Goal: Information Seeking & Learning: Check status

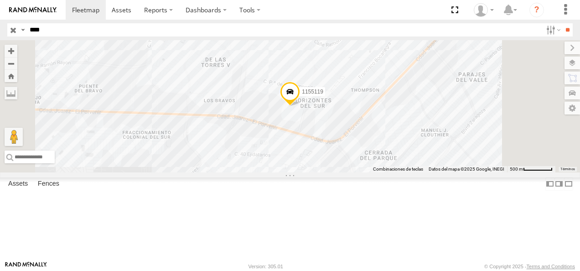
drag, startPoint x: 52, startPoint y: 33, endPoint x: 28, endPoint y: 30, distance: 23.9
click at [28, 30] on input "****" at bounding box center [284, 29] width 516 height 13
click at [562, 23] on input "**" at bounding box center [567, 29] width 10 height 13
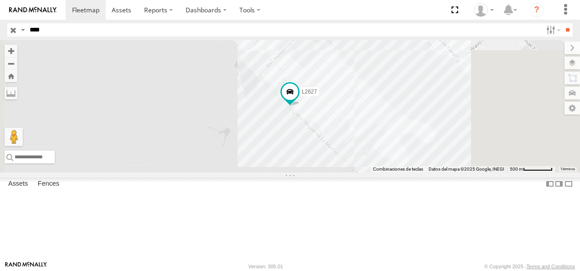
click at [0, 0] on div "L2627 FLEX NORTE" at bounding box center [0, 0] width 0 height 0
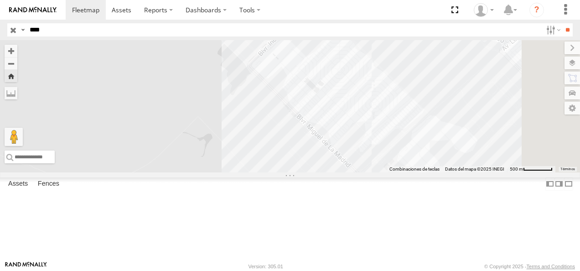
click at [0, 0] on div "FLEX NORTE" at bounding box center [0, 0] width 0 height 0
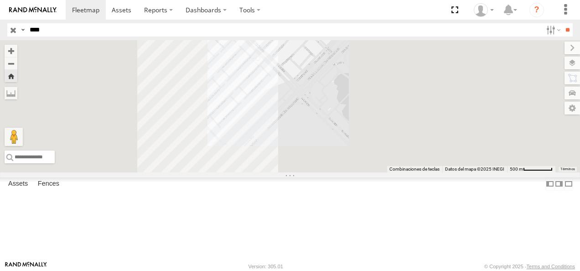
click at [0, 29] on html at bounding box center [290, 135] width 580 height 271
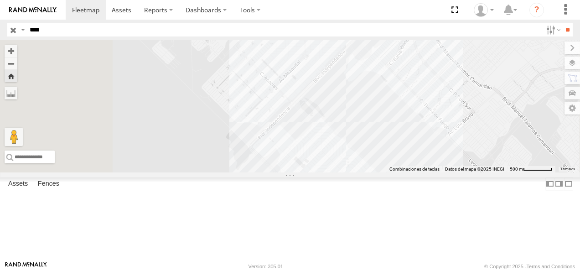
click at [562, 23] on input "**" at bounding box center [567, 29] width 10 height 13
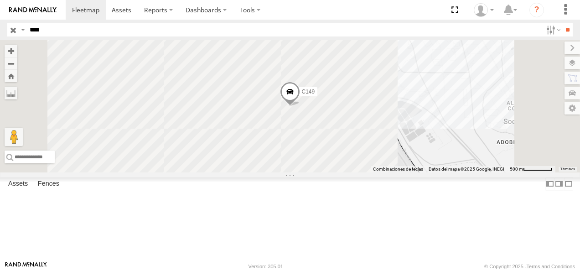
click at [0, 0] on div "C149 Cruce YARDA [PERSON_NAME] SERVICIO INTERNACIONAL DE ENLACE TERRESTRE SA 31…" at bounding box center [0, 0] width 0 height 0
click at [0, 0] on div "Cruce" at bounding box center [0, 0] width 0 height 0
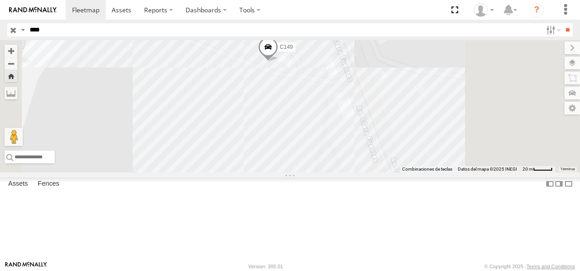
drag, startPoint x: 401, startPoint y: 176, endPoint x: 376, endPoint y: 121, distance: 60.2
click at [376, 121] on div "C149" at bounding box center [290, 106] width 580 height 132
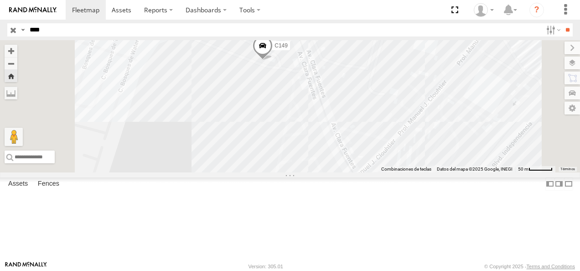
drag, startPoint x: 24, startPoint y: 29, endPoint x: 0, endPoint y: 29, distance: 24.2
click at [0, 29] on html at bounding box center [290, 135] width 580 height 271
click at [562, 23] on input "**" at bounding box center [567, 29] width 10 height 13
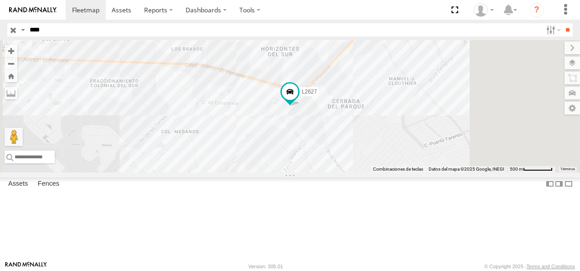
click at [0, 0] on div "L2627" at bounding box center [0, 0] width 0 height 0
drag, startPoint x: 78, startPoint y: 24, endPoint x: 0, endPoint y: 21, distance: 78.5
click at [0, 21] on html at bounding box center [290, 135] width 580 height 271
click at [562, 23] on input "**" at bounding box center [567, 29] width 10 height 13
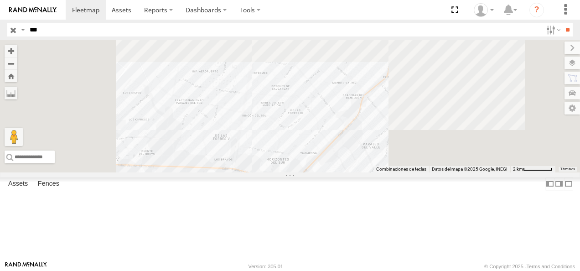
click at [0, 0] on div "Cruce" at bounding box center [0, 0] width 0 height 0
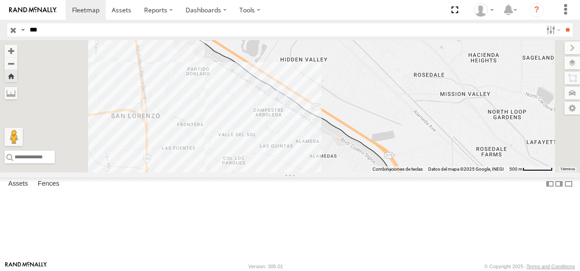
drag, startPoint x: 45, startPoint y: 36, endPoint x: -2, endPoint y: 36, distance: 46.5
click at [0, 36] on html at bounding box center [290, 135] width 580 height 271
click at [562, 23] on input "**" at bounding box center [567, 29] width 10 height 13
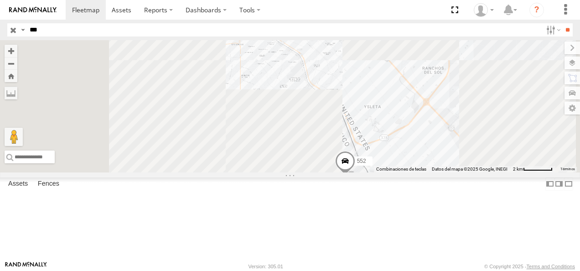
click at [0, 0] on div "Cruce" at bounding box center [0, 0] width 0 height 0
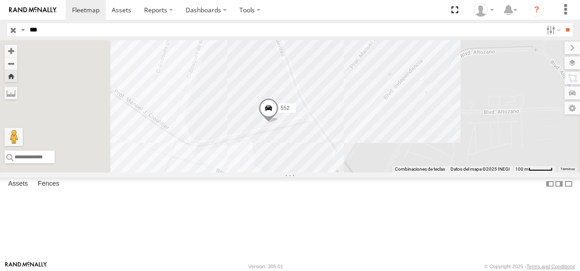
drag, startPoint x: 45, startPoint y: 32, endPoint x: 0, endPoint y: 32, distance: 44.7
click at [0, 34] on html at bounding box center [290, 135] width 580 height 271
click at [562, 23] on input "**" at bounding box center [567, 29] width 10 height 13
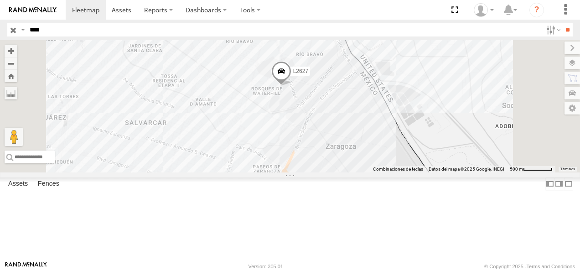
click at [0, 0] on div "L2627 FLEX NORTE YARDA [PERSON_NAME] SERVICIO INTERNACIONAL DE ENLACE TERRESTRE…" at bounding box center [0, 0] width 0 height 0
drag, startPoint x: 57, startPoint y: 31, endPoint x: 14, endPoint y: 30, distance: 42.9
click at [14, 30] on div "Search Query Asset ID Asset Label Registration Manufacturer Model VIN Job ID Dr…" at bounding box center [284, 29] width 555 height 13
click at [339, 135] on div "L2627" at bounding box center [290, 106] width 580 height 132
click at [562, 23] on input "**" at bounding box center [567, 29] width 10 height 13
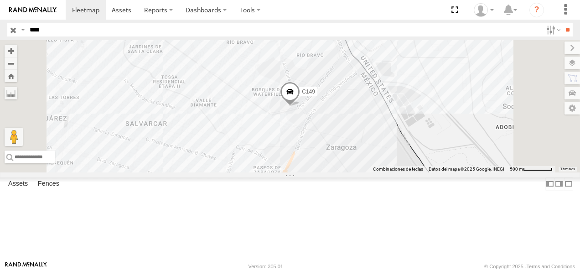
click at [0, 0] on div "Cruce" at bounding box center [0, 0] width 0 height 0
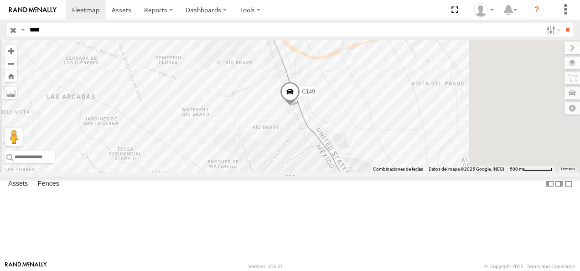
drag, startPoint x: 54, startPoint y: 24, endPoint x: 3, endPoint y: 32, distance: 51.7
click at [3, 32] on header "Search Query Asset ID Asset Label Registration Manufacturer Model VIN Job ID" at bounding box center [290, 30] width 580 height 21
click at [562, 23] on input "**" at bounding box center [567, 29] width 10 height 13
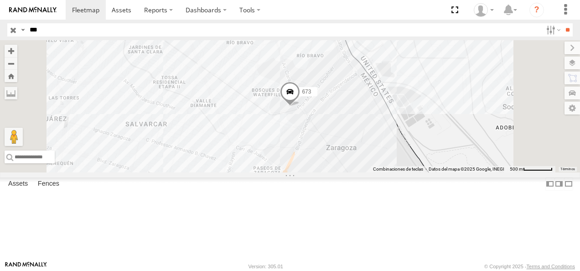
click at [0, 0] on div "673" at bounding box center [0, 0] width 0 height 0
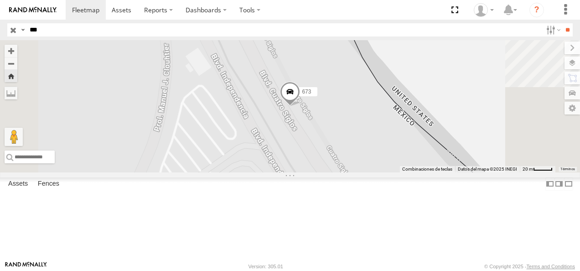
click at [300, 107] on span at bounding box center [290, 94] width 20 height 25
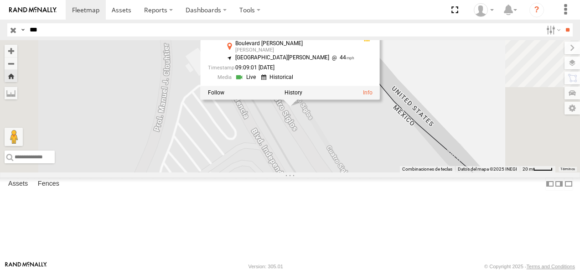
drag, startPoint x: 339, startPoint y: 161, endPoint x: 300, endPoint y: 125, distance: 53.3
click at [339, 161] on div "[STREET_ADDRESS][PERSON_NAME][PERSON_NAME] 31.66254 , -106.33508 [GEOGRAPHIC_DA…" at bounding box center [290, 106] width 580 height 132
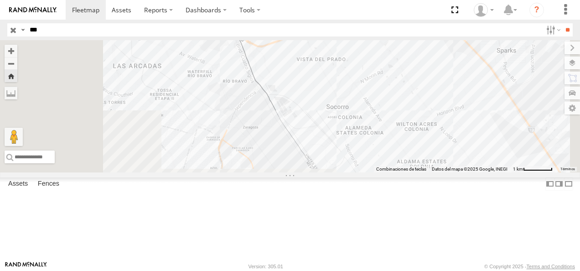
drag, startPoint x: 326, startPoint y: 87, endPoint x: 364, endPoint y: 185, distance: 105.5
click at [364, 172] on div at bounding box center [290, 106] width 580 height 132
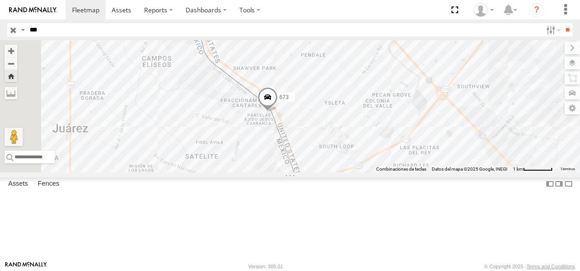
click at [278, 112] on span at bounding box center [268, 99] width 20 height 25
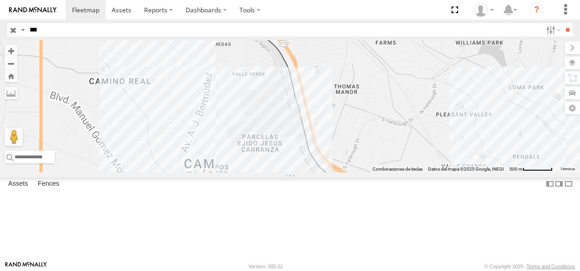
drag, startPoint x: 49, startPoint y: 32, endPoint x: 7, endPoint y: 32, distance: 42.4
click at [7, 32] on header "Search Query Asset ID Asset Label Registration Manufacturer Model VIN Job ID" at bounding box center [290, 30] width 580 height 21
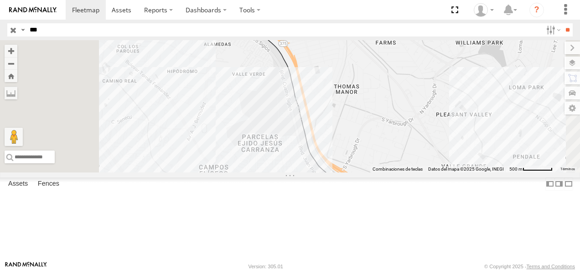
click at [562, 23] on input "**" at bounding box center [567, 29] width 10 height 13
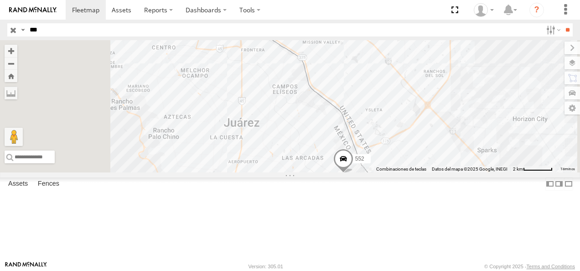
click at [0, 0] on div "552" at bounding box center [0, 0] width 0 height 0
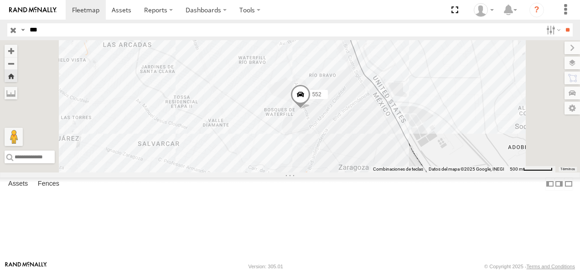
click at [277, 163] on div "552" at bounding box center [290, 106] width 580 height 132
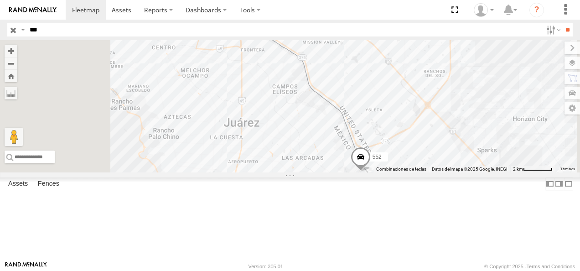
drag, startPoint x: 60, startPoint y: 25, endPoint x: 8, endPoint y: 33, distance: 52.6
click at [8, 33] on div "Search Query Asset ID Asset Label Registration Manufacturer Model VIN Job ID Dr…" at bounding box center [284, 29] width 555 height 13
click at [0, 0] on div "552" at bounding box center [0, 0] width 0 height 0
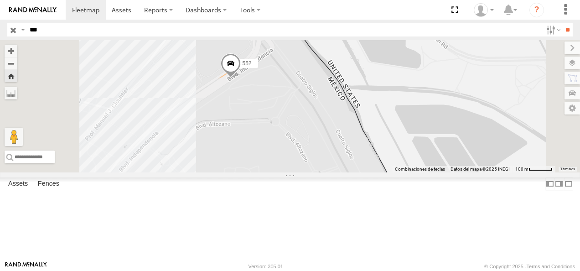
drag, startPoint x: 310, startPoint y: 97, endPoint x: 331, endPoint y: 166, distance: 72.0
click at [331, 166] on div "552" at bounding box center [290, 106] width 580 height 132
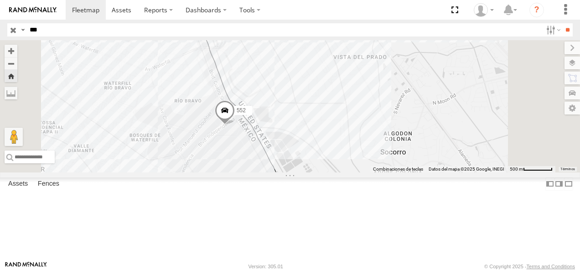
drag, startPoint x: 327, startPoint y: 122, endPoint x: 328, endPoint y: 131, distance: 9.3
click at [328, 131] on div "552" at bounding box center [290, 106] width 580 height 132
drag, startPoint x: 67, startPoint y: 28, endPoint x: 2, endPoint y: 28, distance: 64.8
click at [2, 28] on header "Search Query Asset ID Asset Label Registration Manufacturer Model VIN Job ID" at bounding box center [290, 30] width 580 height 21
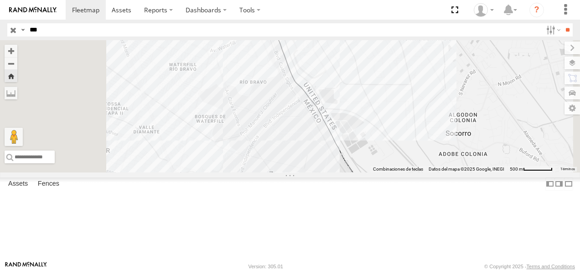
click at [0, 0] on div "552" at bounding box center [0, 0] width 0 height 0
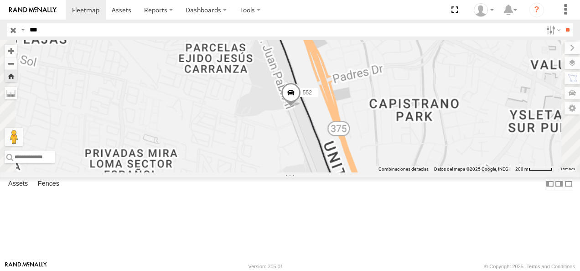
drag, startPoint x: 302, startPoint y: 120, endPoint x: 383, endPoint y: 206, distance: 118.1
click at [383, 172] on div "552" at bounding box center [290, 106] width 580 height 132
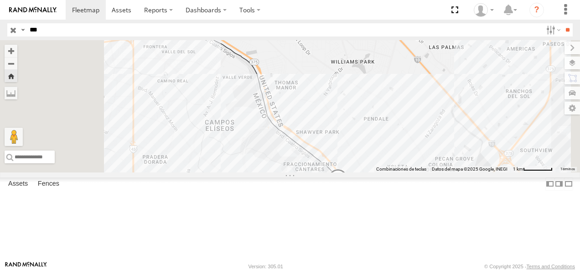
drag, startPoint x: 365, startPoint y: 191, endPoint x: 399, endPoint y: 207, distance: 37.1
click at [399, 172] on div "552" at bounding box center [290, 106] width 580 height 132
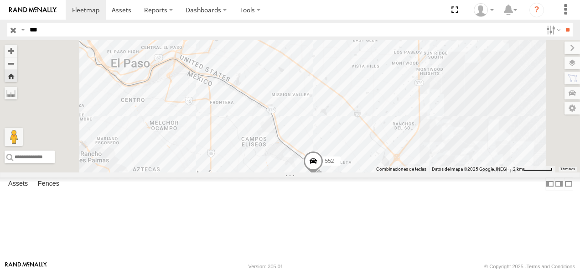
drag, startPoint x: 45, startPoint y: 28, endPoint x: 17, endPoint y: 30, distance: 28.3
click at [17, 30] on div "Search Query Asset ID Asset Label Registration Manufacturer Model VIN Job ID Dr…" at bounding box center [284, 29] width 555 height 13
click at [562, 23] on input "**" at bounding box center [567, 29] width 10 height 13
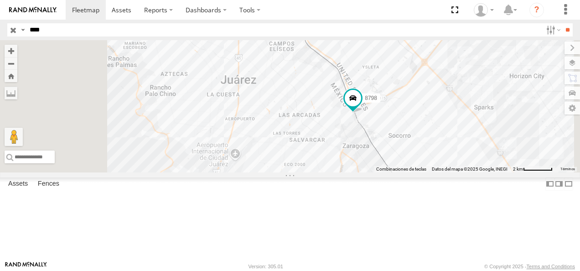
drag, startPoint x: 251, startPoint y: 56, endPoint x: 323, endPoint y: 141, distance: 111.0
click at [272, 138] on div "8798 AN538798" at bounding box center [290, 106] width 580 height 132
drag, startPoint x: 447, startPoint y: 170, endPoint x: 366, endPoint y: 169, distance: 80.8
click at [366, 169] on div "8798 AN538798" at bounding box center [290, 106] width 580 height 132
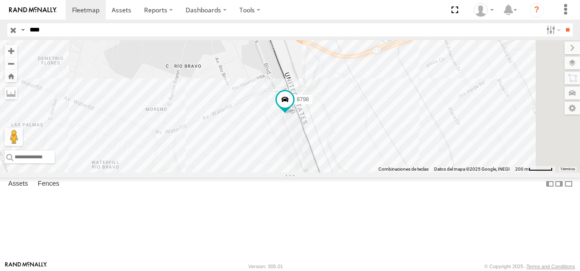
drag, startPoint x: 432, startPoint y: 95, endPoint x: 366, endPoint y: 174, distance: 103.3
click at [366, 172] on div "8798 AN538798" at bounding box center [290, 106] width 580 height 132
drag, startPoint x: 58, startPoint y: 27, endPoint x: 28, endPoint y: 27, distance: 30.6
click at [28, 27] on input "****" at bounding box center [284, 29] width 516 height 13
click at [562, 23] on input "**" at bounding box center [567, 29] width 10 height 13
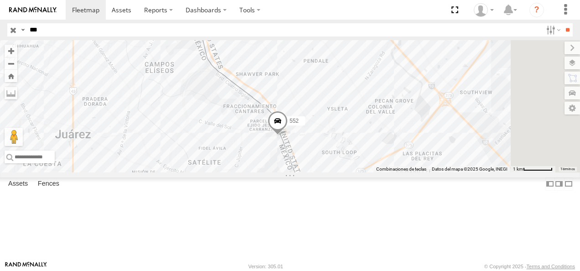
drag, startPoint x: 350, startPoint y: 153, endPoint x: 248, endPoint y: 109, distance: 111.4
click at [248, 109] on div "AN535520 552" at bounding box center [290, 106] width 580 height 132
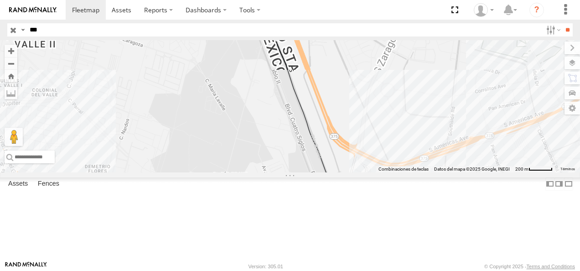
drag, startPoint x: 364, startPoint y: 127, endPoint x: 362, endPoint y: 234, distance: 107.7
click at [368, 172] on div "AN535520 552" at bounding box center [290, 106] width 580 height 132
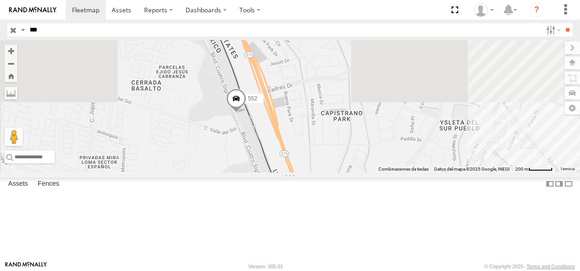
click at [246, 114] on span at bounding box center [236, 101] width 20 height 25
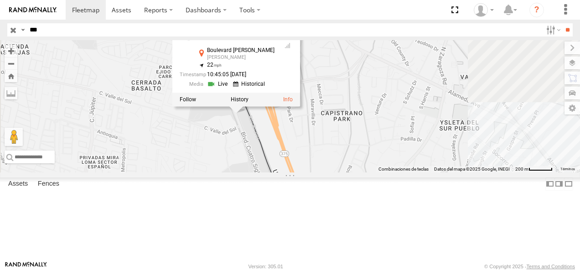
drag, startPoint x: 59, startPoint y: 24, endPoint x: 8, endPoint y: 35, distance: 52.3
click at [9, 35] on div "Search Query Asset ID Asset Label Registration Manufacturer Model VIN Job ID Dr…" at bounding box center [284, 29] width 555 height 13
type input "****"
click at [562, 23] on input "**" at bounding box center [567, 29] width 10 height 13
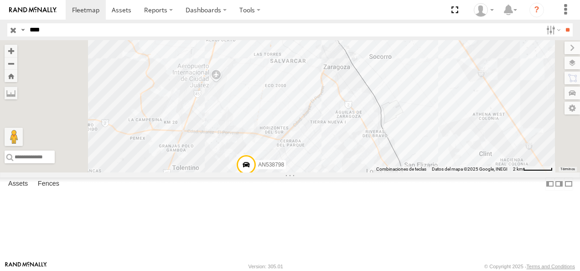
click at [0, 0] on div "FLEX NORTE" at bounding box center [0, 0] width 0 height 0
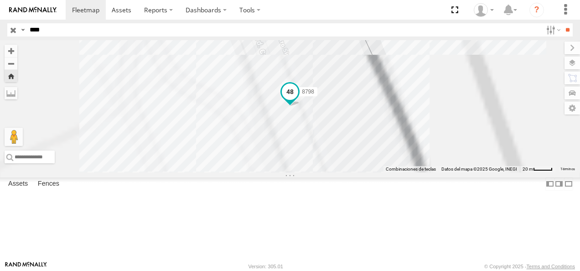
click at [298, 100] on span at bounding box center [290, 91] width 16 height 16
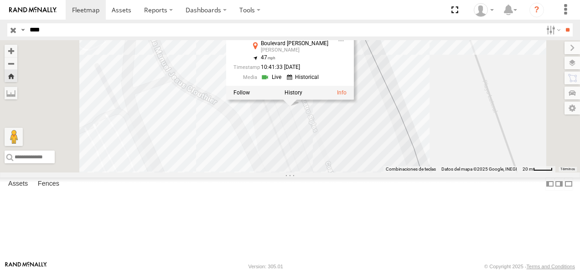
click at [404, 161] on div "8798 [GEOGRAPHIC_DATA][PERSON_NAME][PERSON_NAME] 31.66923 , -106.33831 47 10:41…" at bounding box center [290, 106] width 580 height 132
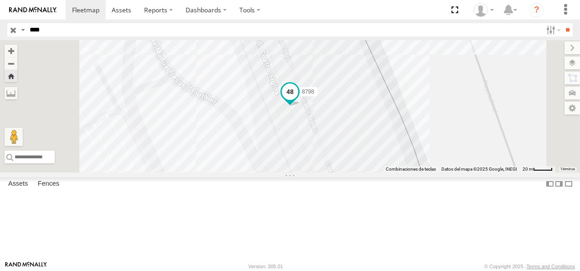
click at [298, 100] on span at bounding box center [290, 91] width 16 height 16
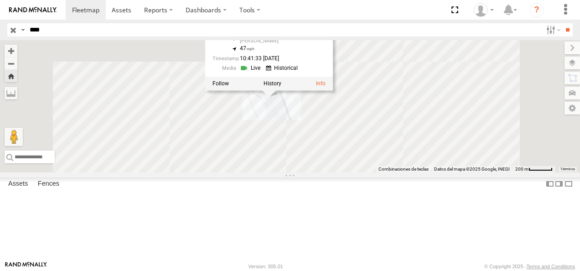
drag, startPoint x: 411, startPoint y: 208, endPoint x: 387, endPoint y: 189, distance: 31.2
click at [387, 172] on div "8798 [GEOGRAPHIC_DATA][PERSON_NAME][PERSON_NAME] 31.66923 , -106.33831 47 10:41…" at bounding box center [290, 106] width 580 height 132
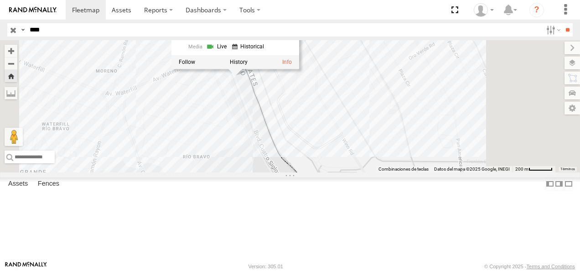
drag, startPoint x: 411, startPoint y: 227, endPoint x: 376, endPoint y: 203, distance: 42.5
click at [376, 172] on div "8798 [GEOGRAPHIC_DATA][PERSON_NAME][PERSON_NAME] 31.66923 , -106.33831 47 10:41…" at bounding box center [290, 106] width 580 height 132
